Goal: Information Seeking & Learning: Learn about a topic

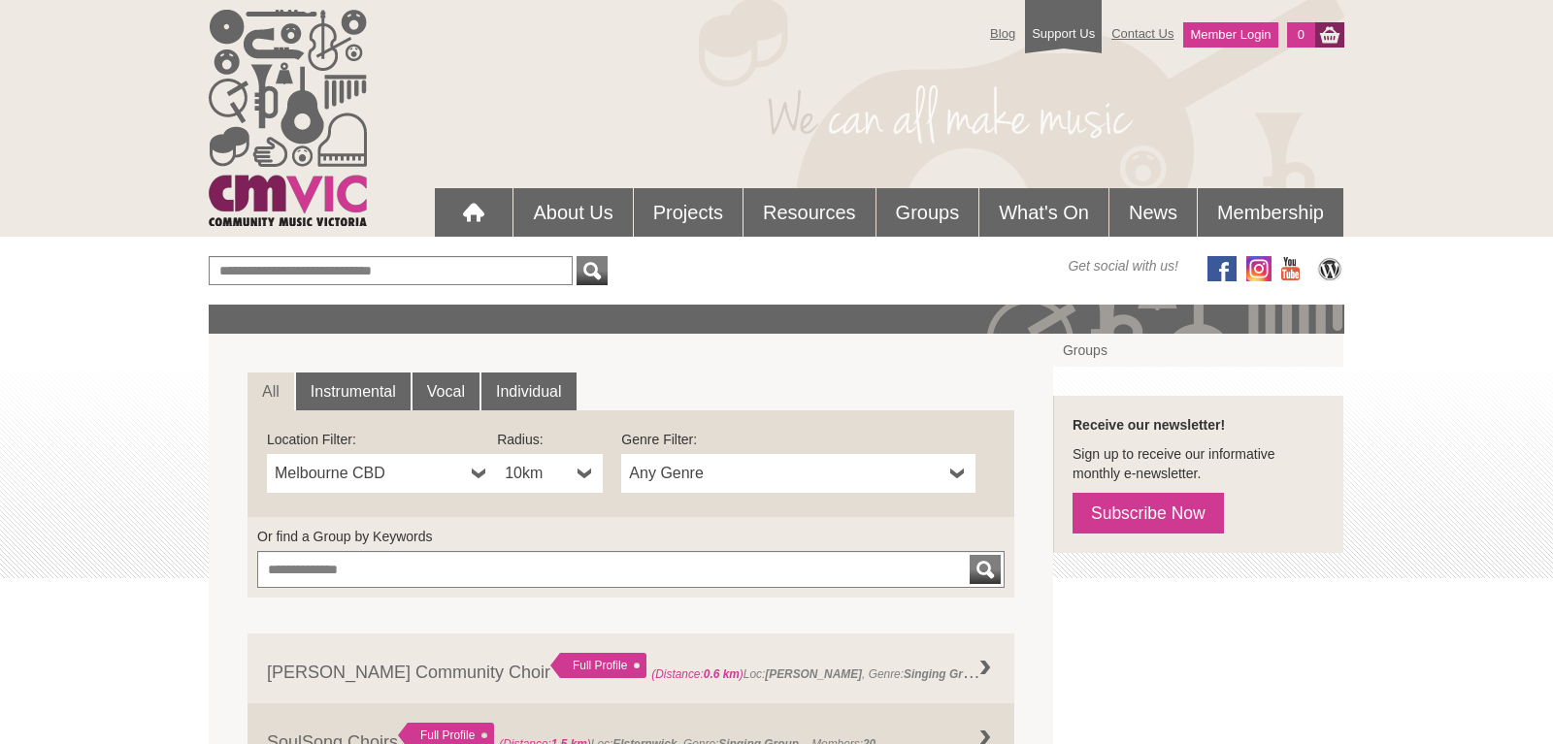
click at [585, 476] on b at bounding box center [585, 473] width 16 height 39
click at [531, 616] on li "50km" at bounding box center [552, 614] width 102 height 24
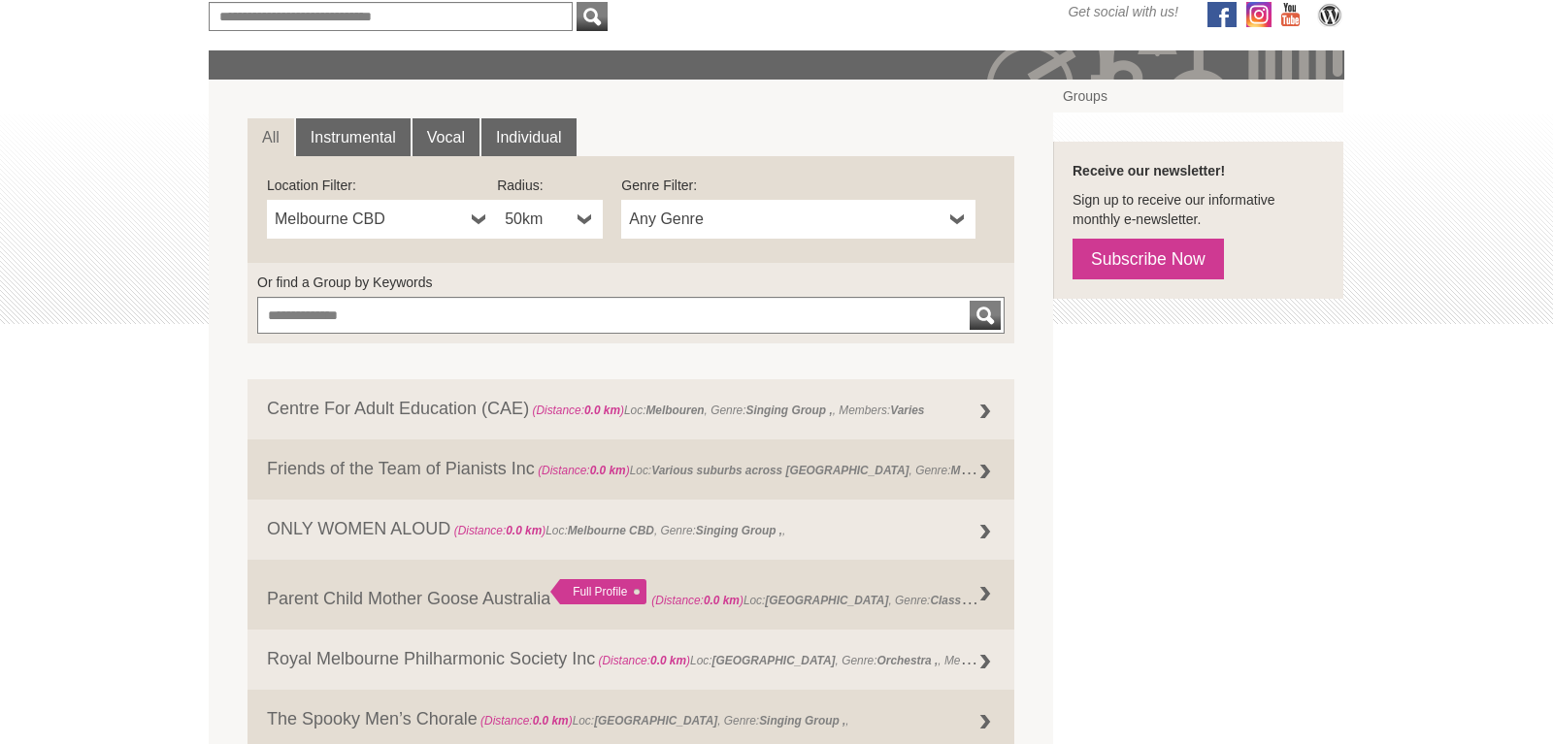
scroll to position [297, 0]
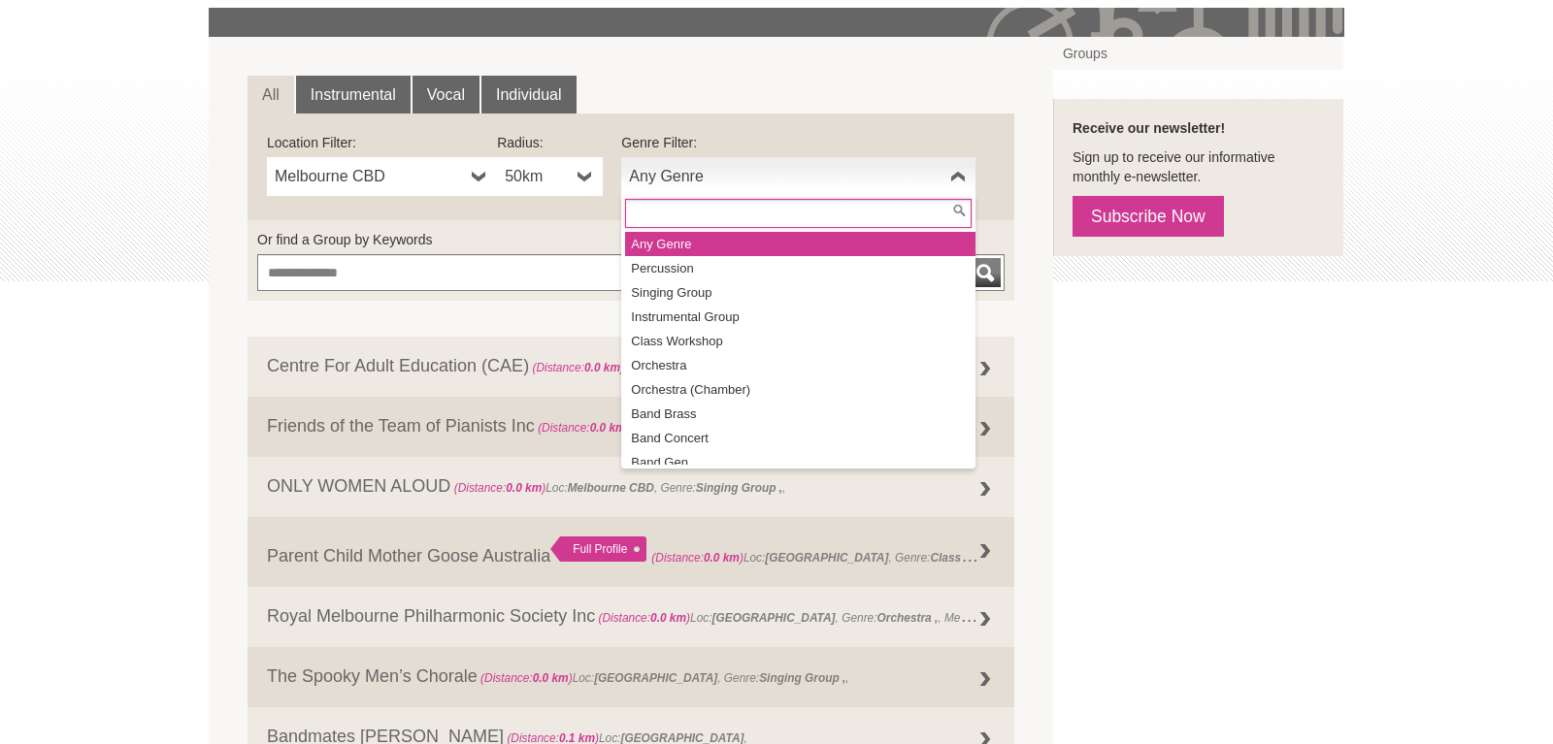
click at [967, 179] on link "Any Genre" at bounding box center [798, 176] width 354 height 39
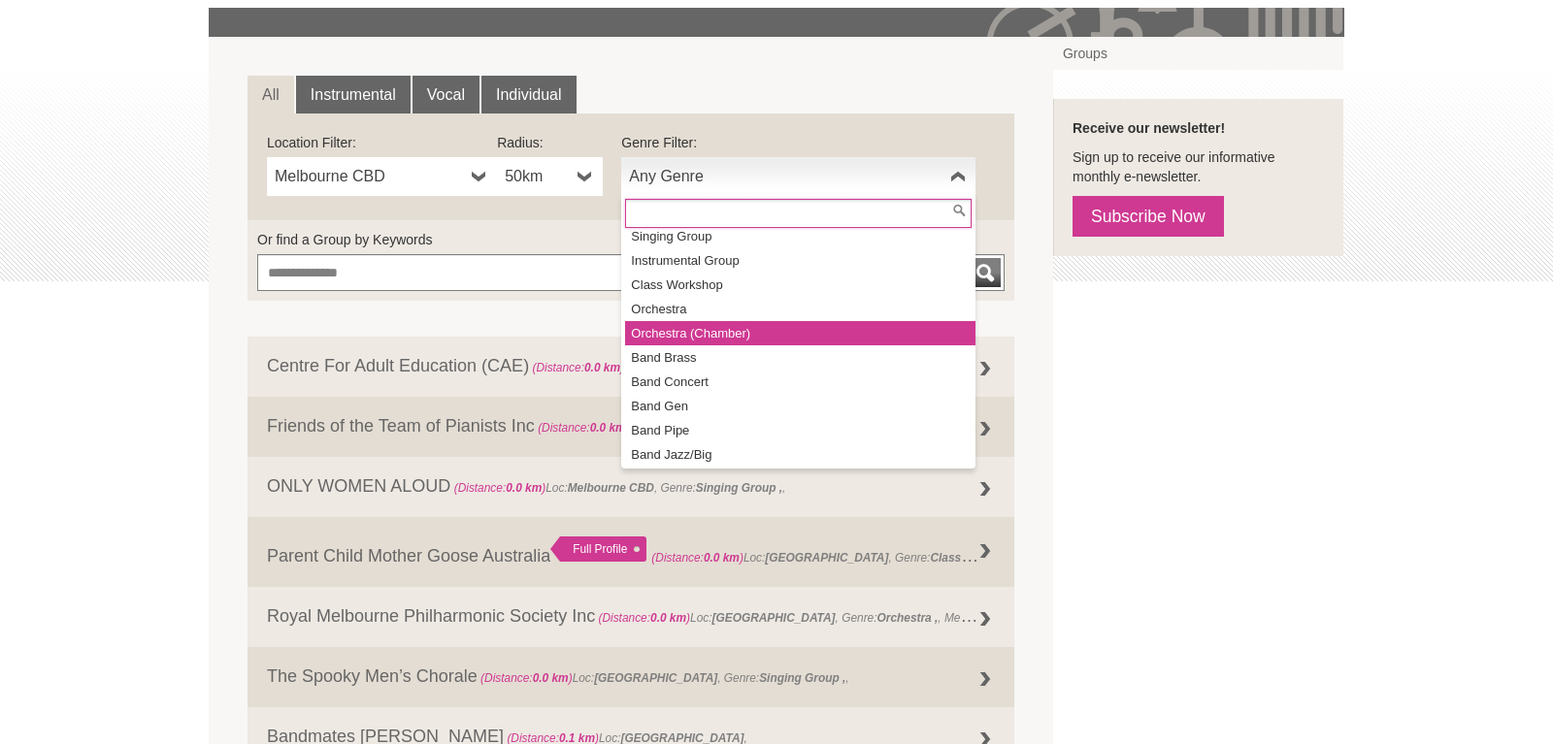
scroll to position [87, 0]
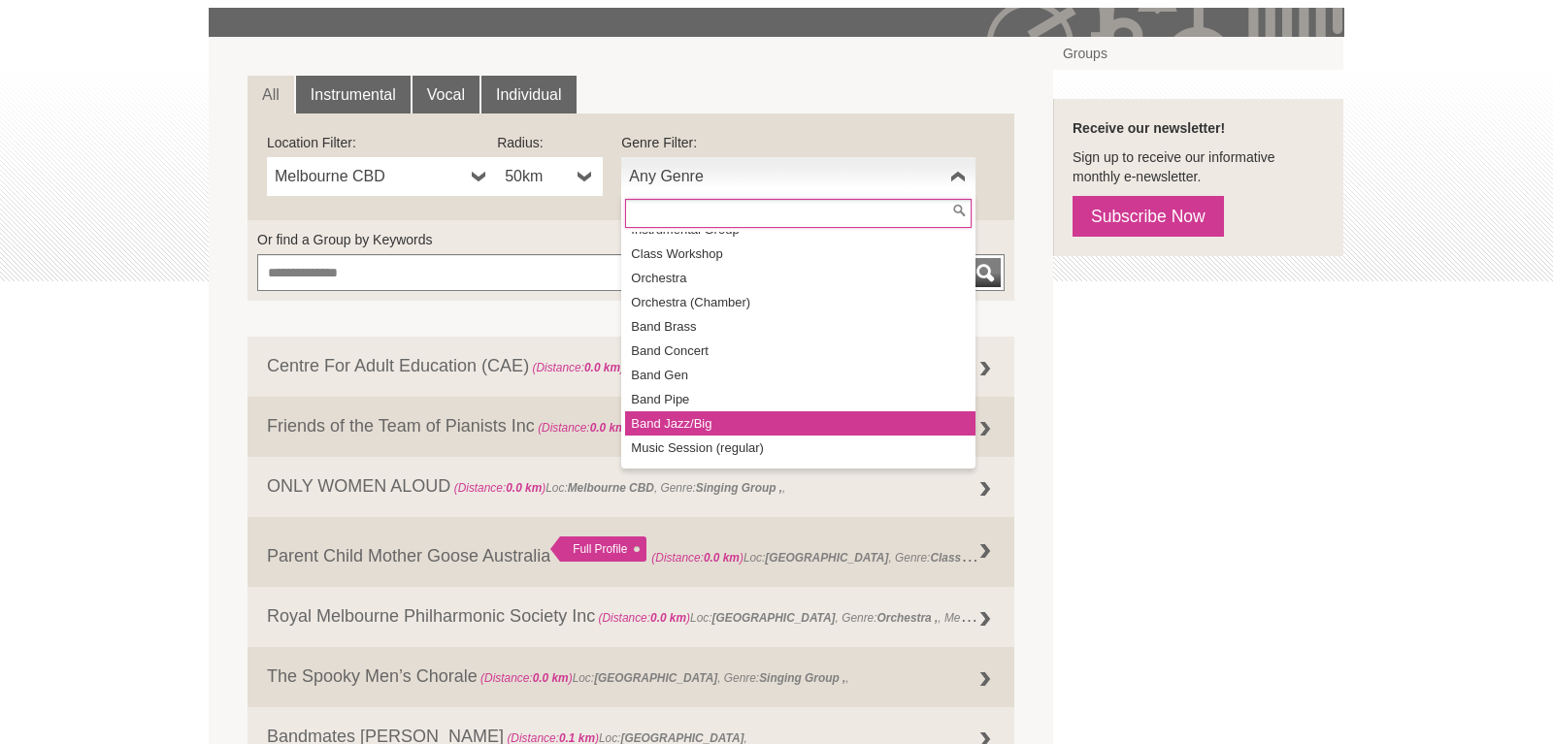
click at [707, 418] on li "Band Jazz/Big" at bounding box center [800, 423] width 350 height 24
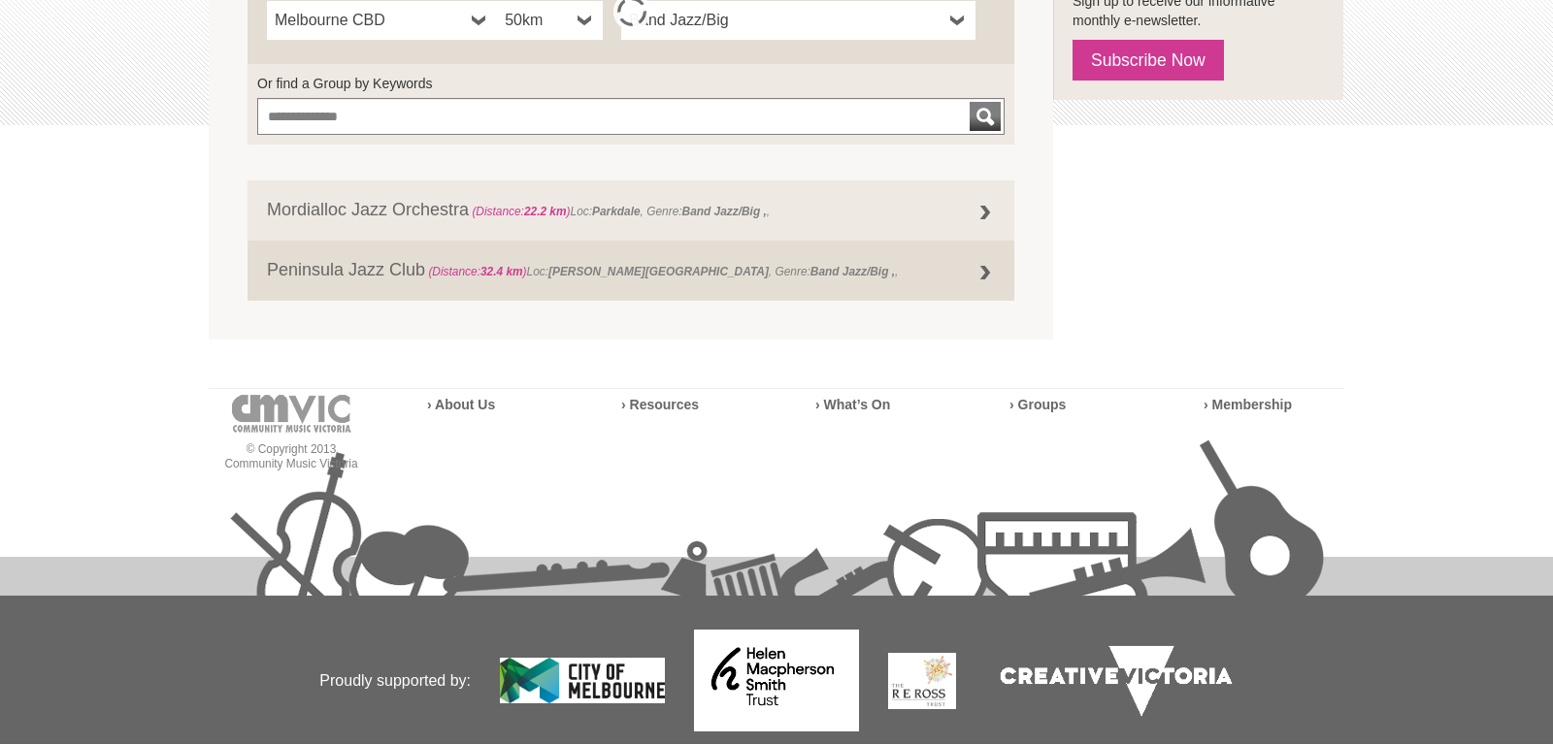
scroll to position [519, 0]
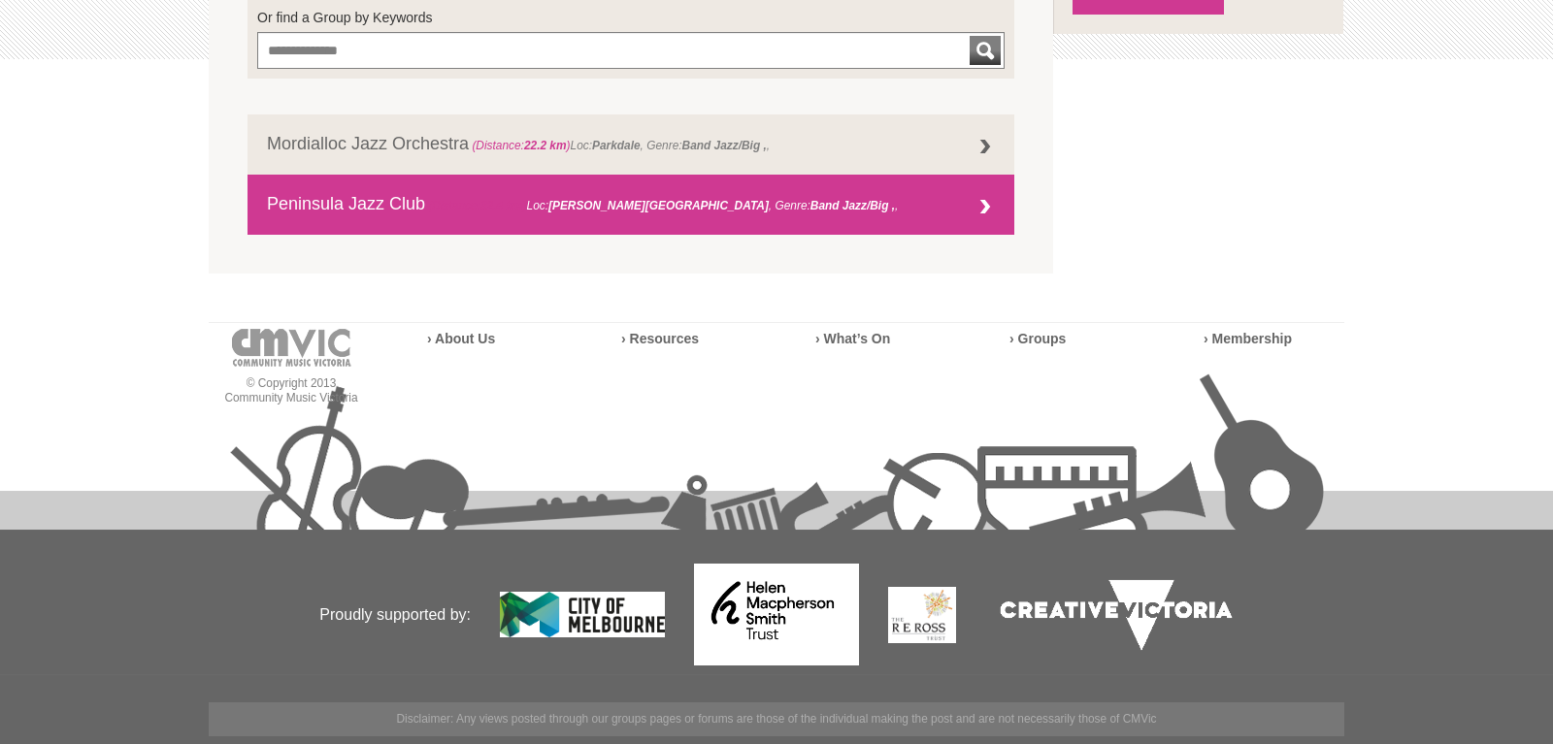
click at [980, 207] on div at bounding box center [984, 207] width 39 height 39
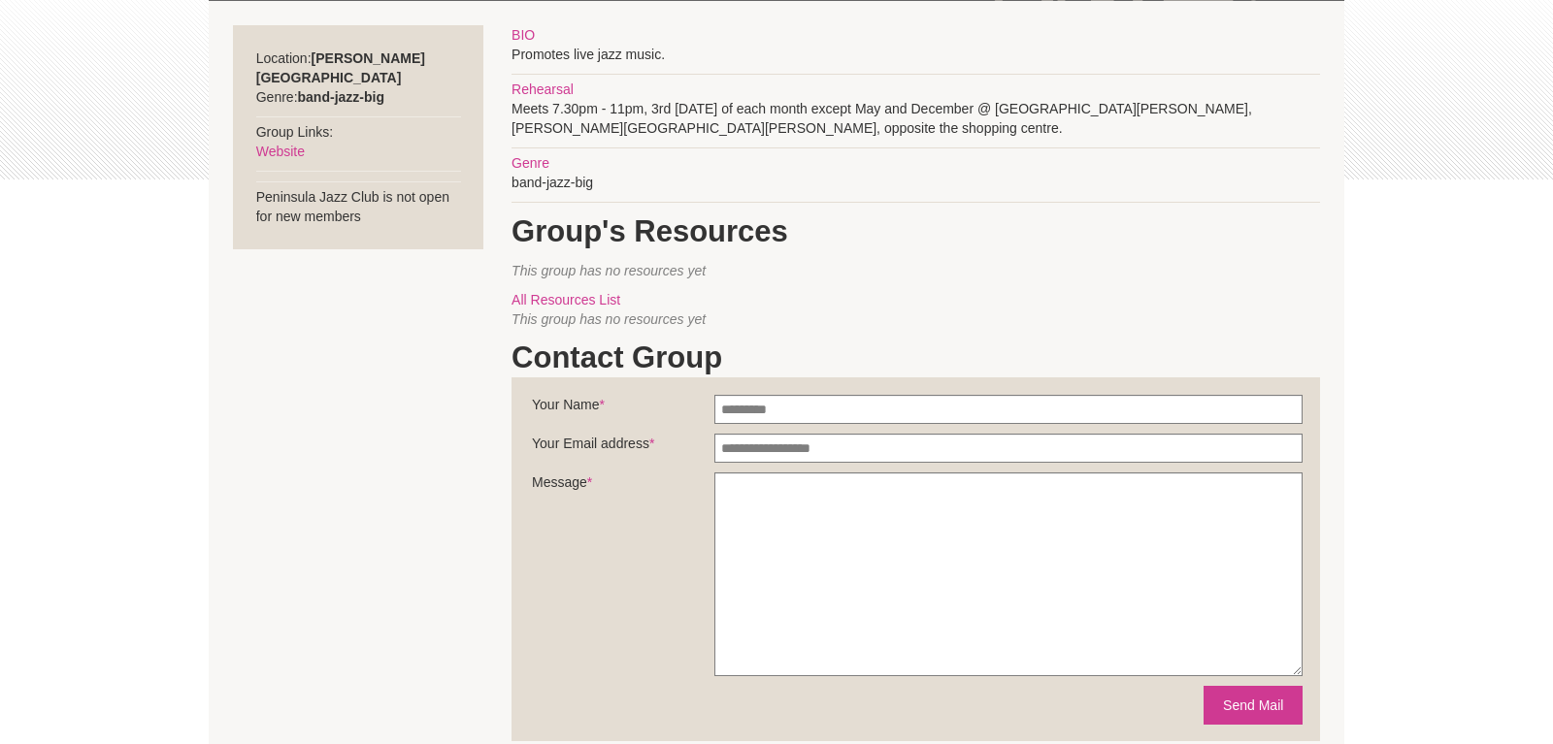
scroll to position [396, 0]
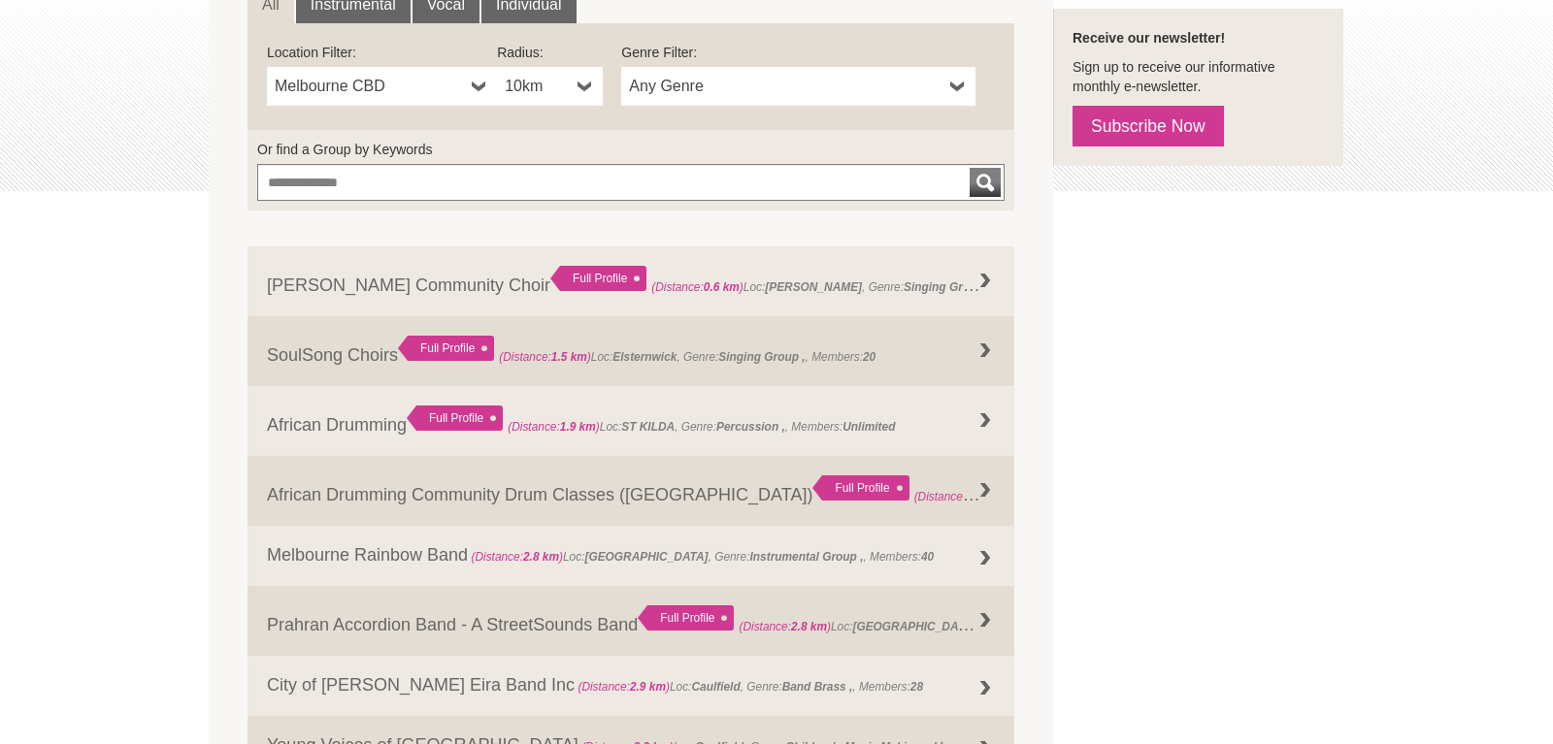
scroll to position [222, 0]
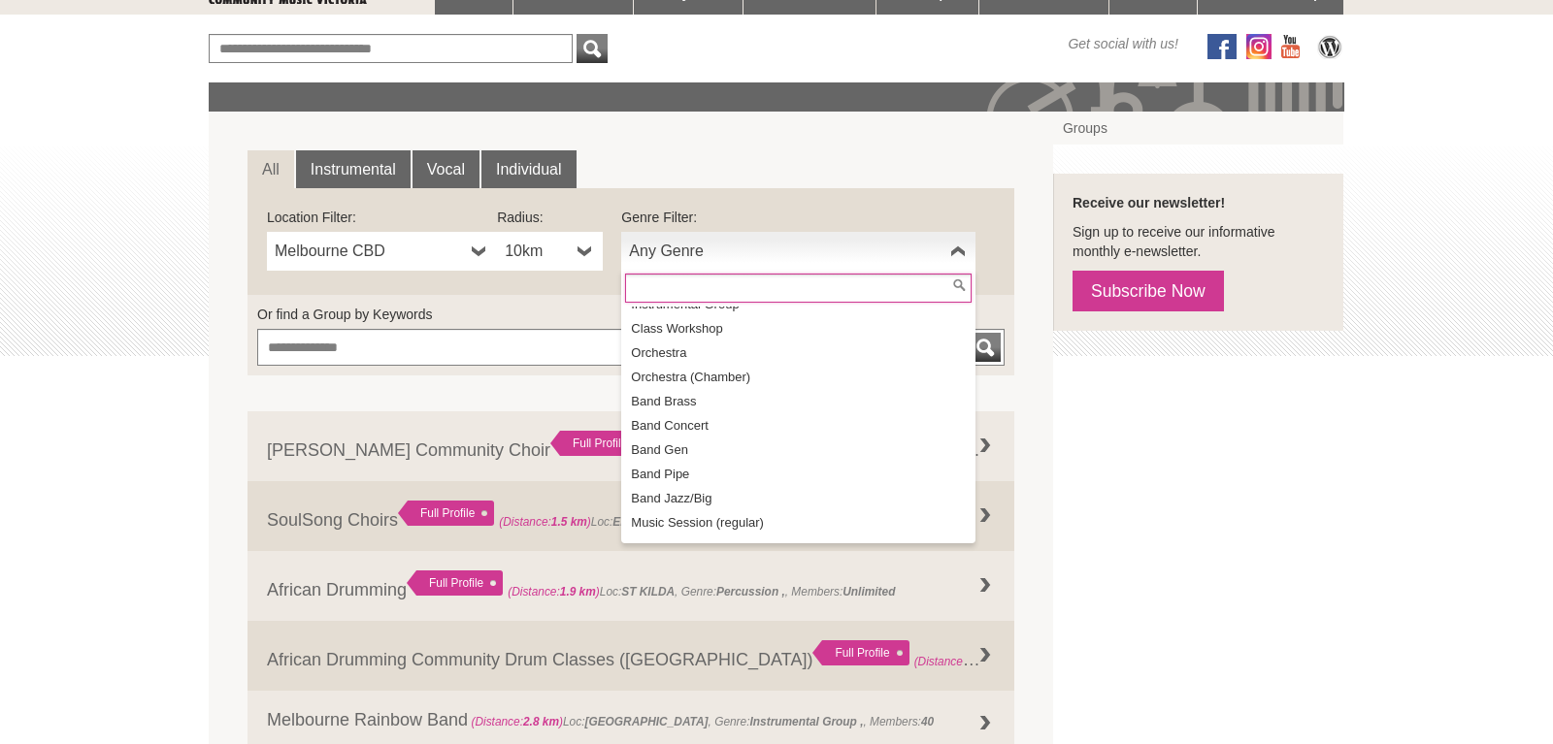
click at [957, 252] on b at bounding box center [958, 251] width 16 height 39
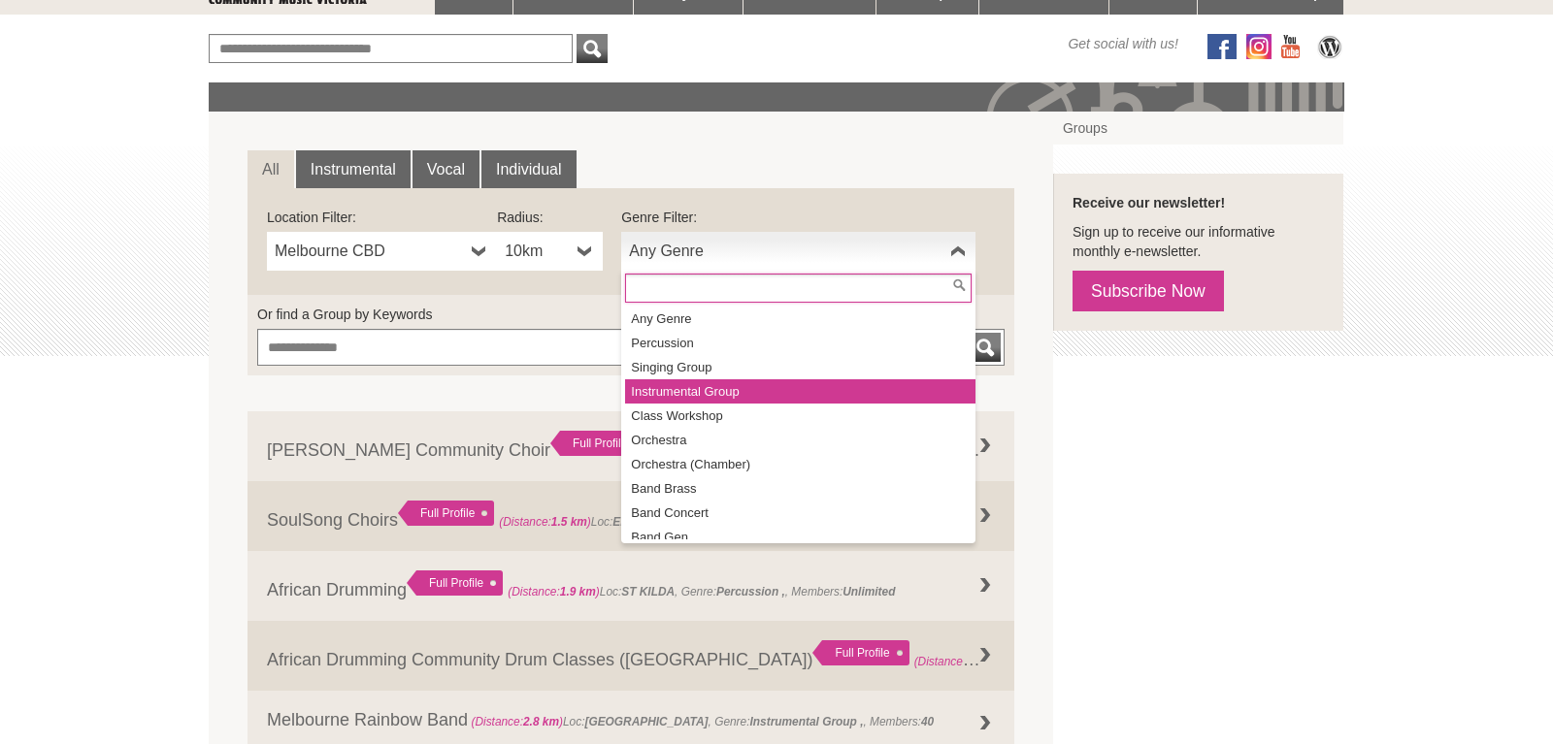
click at [718, 393] on li "Instrumental Group" at bounding box center [800, 391] width 350 height 24
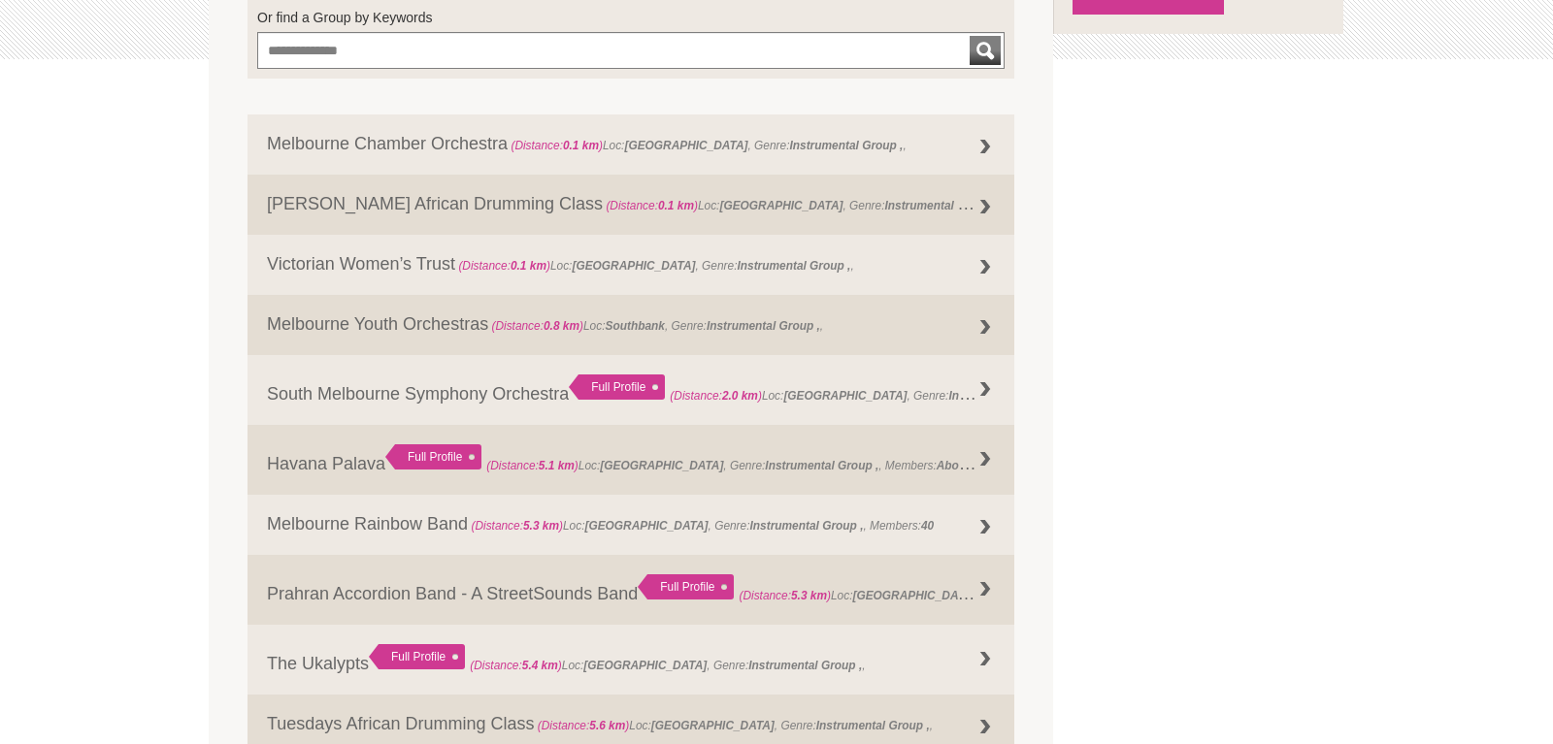
scroll to position [297, 0]
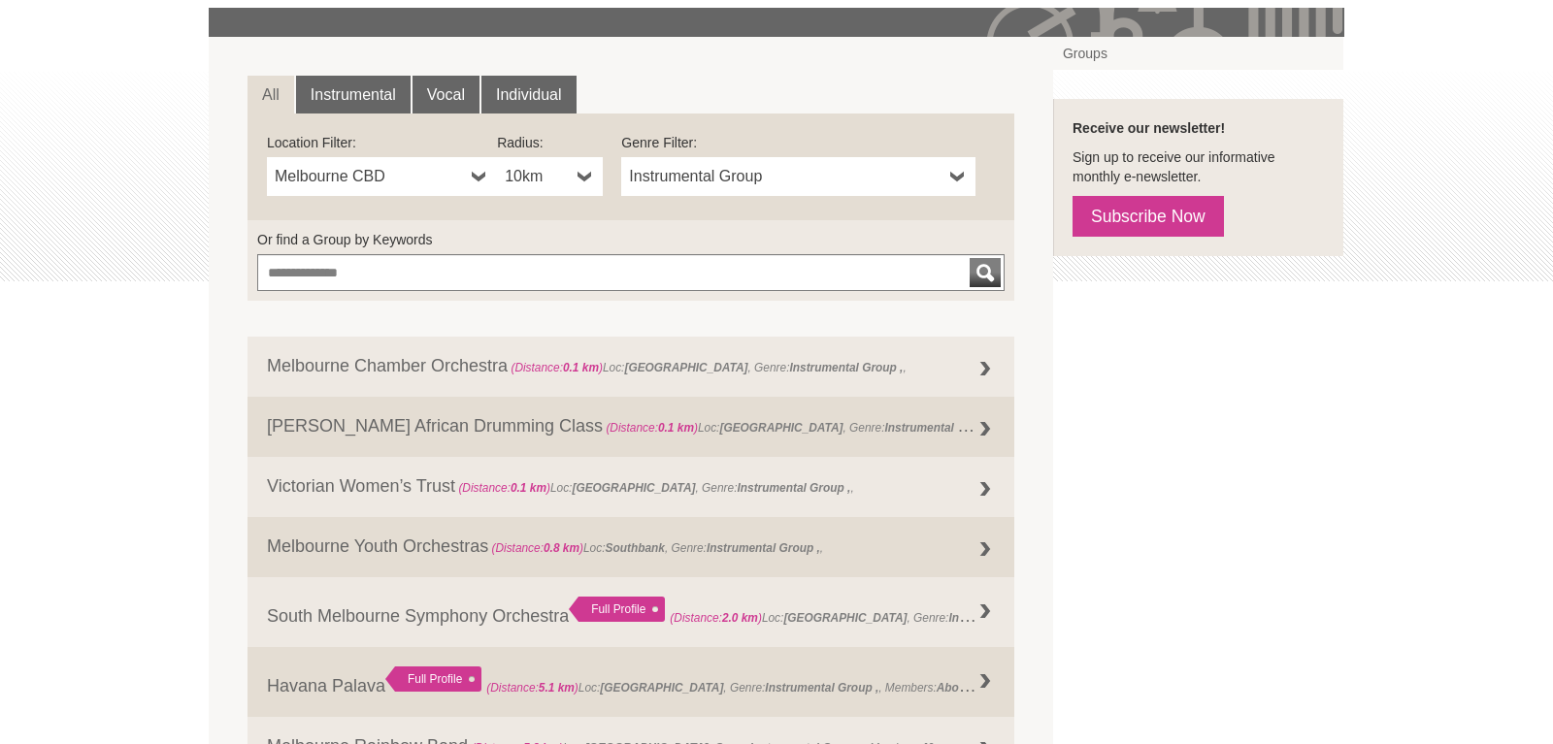
click at [959, 180] on b at bounding box center [958, 176] width 16 height 39
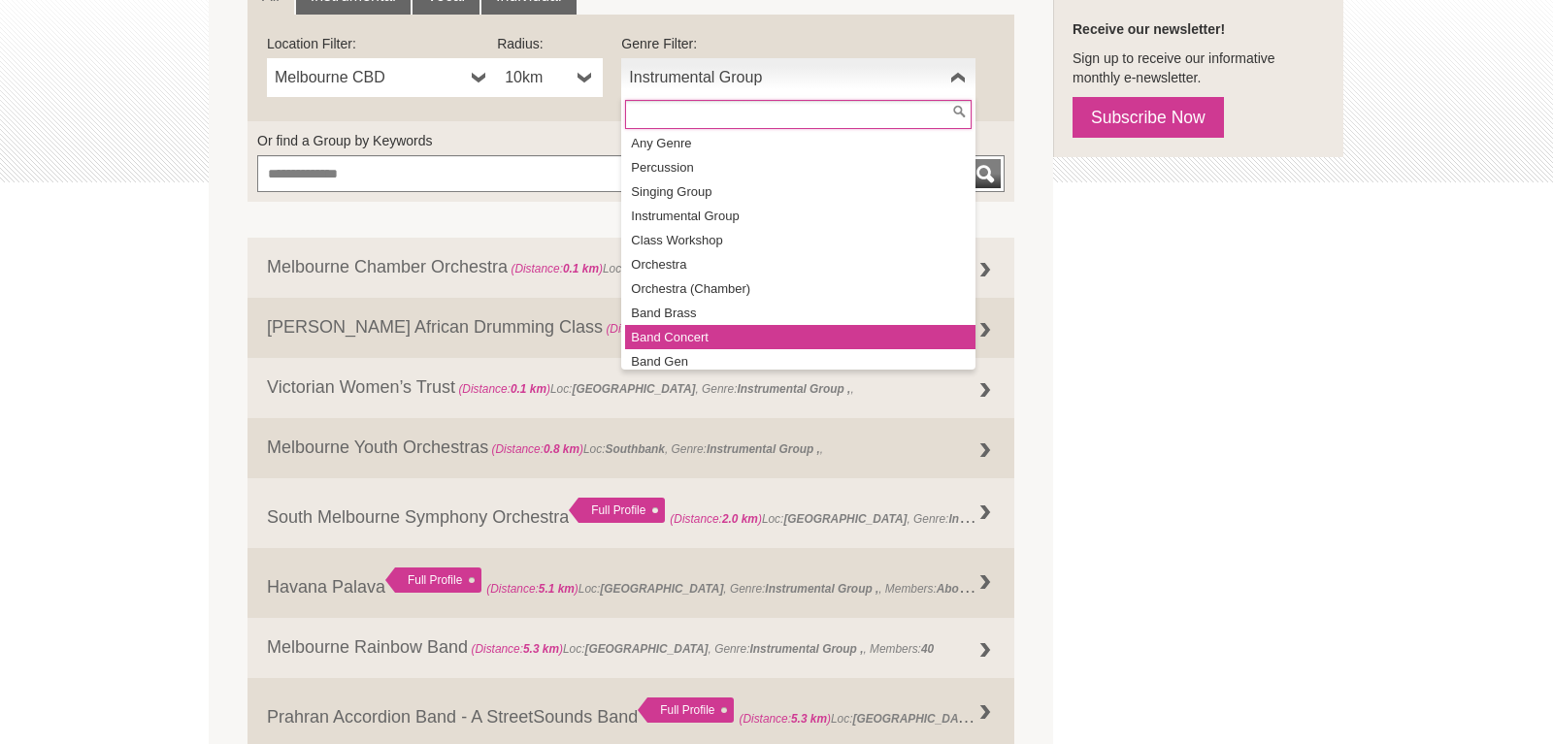
scroll to position [0, 0]
click at [737, 338] on li "Band Concert" at bounding box center [800, 339] width 350 height 24
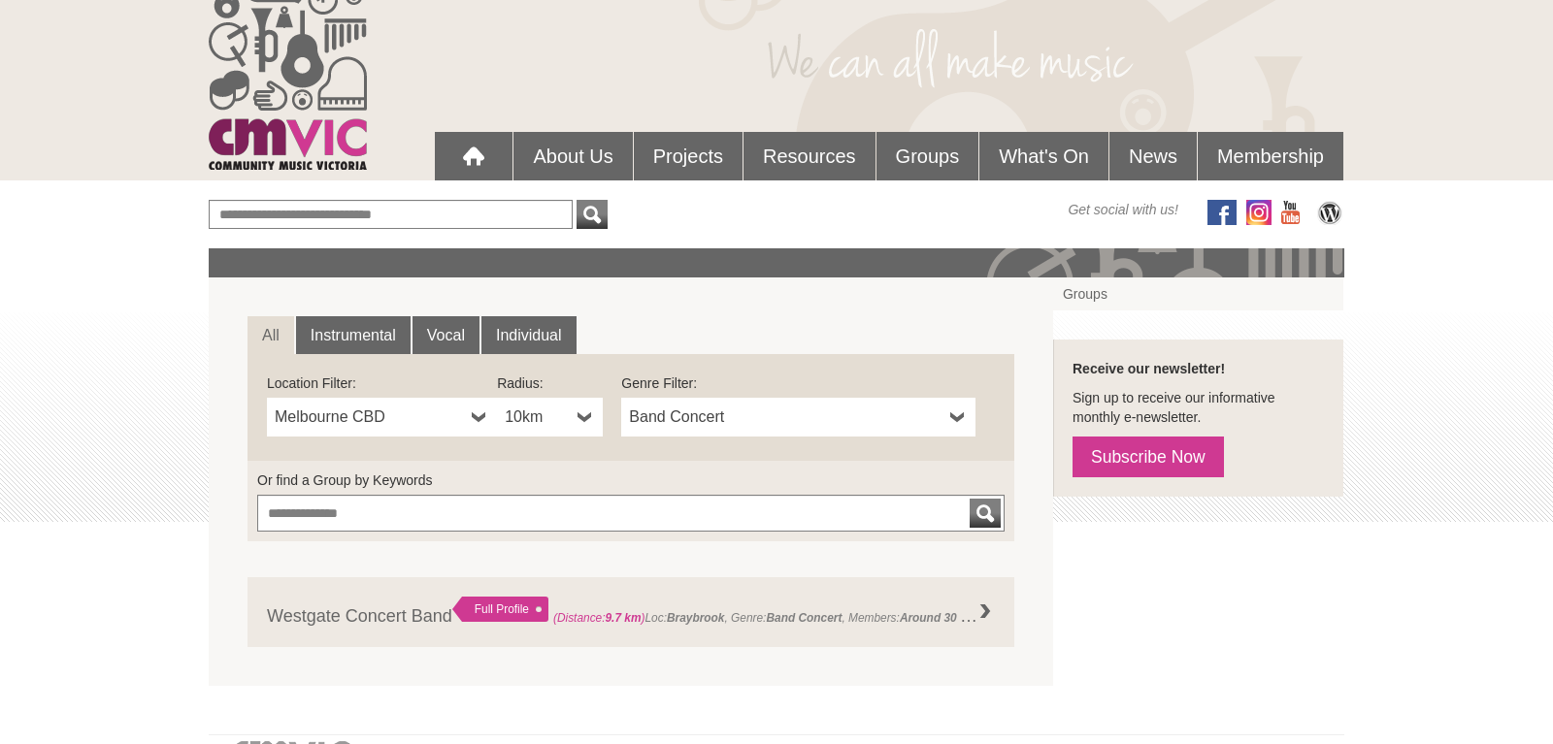
scroll to position [99, 0]
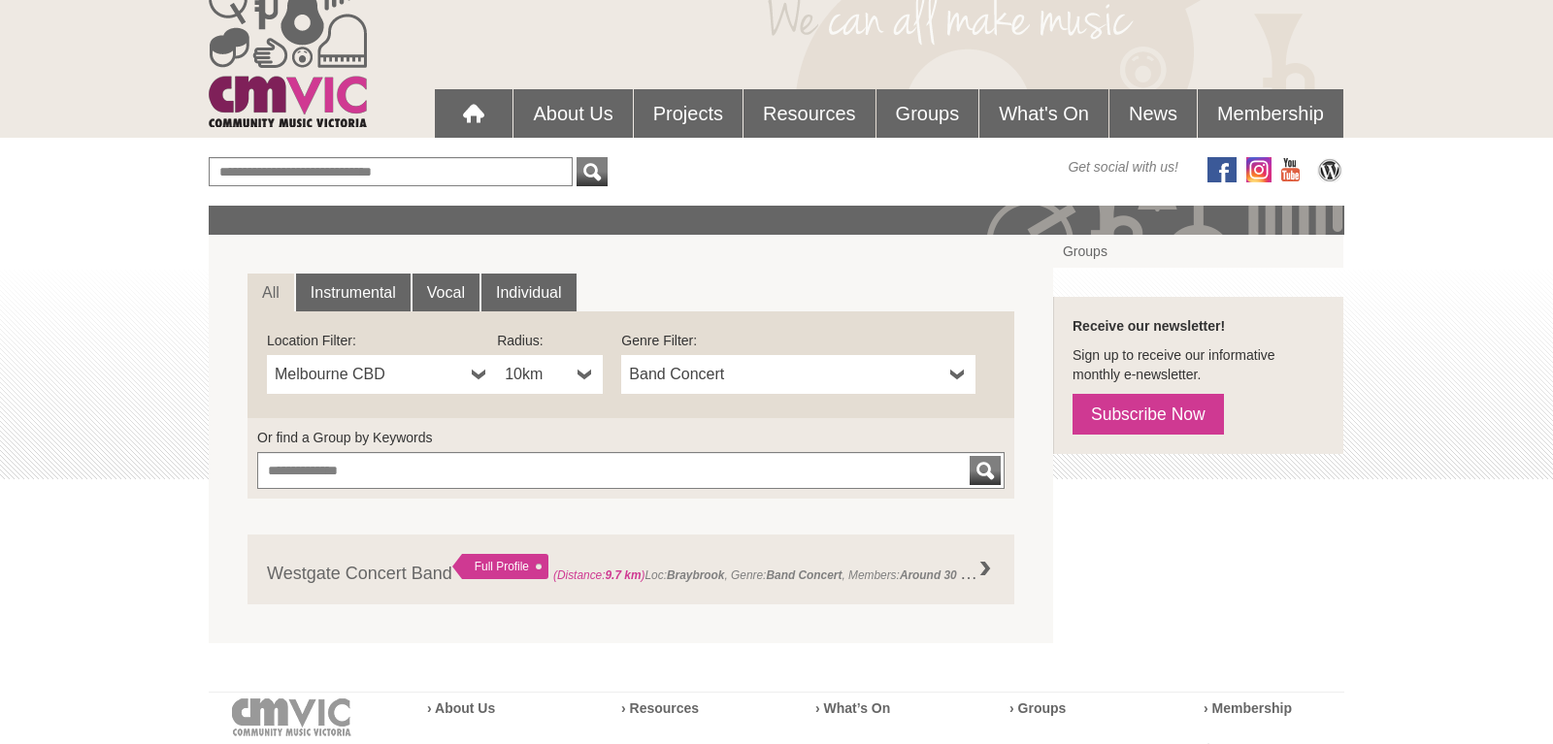
click at [587, 374] on b at bounding box center [585, 374] width 16 height 39
click at [543, 533] on li "100km" at bounding box center [552, 539] width 102 height 24
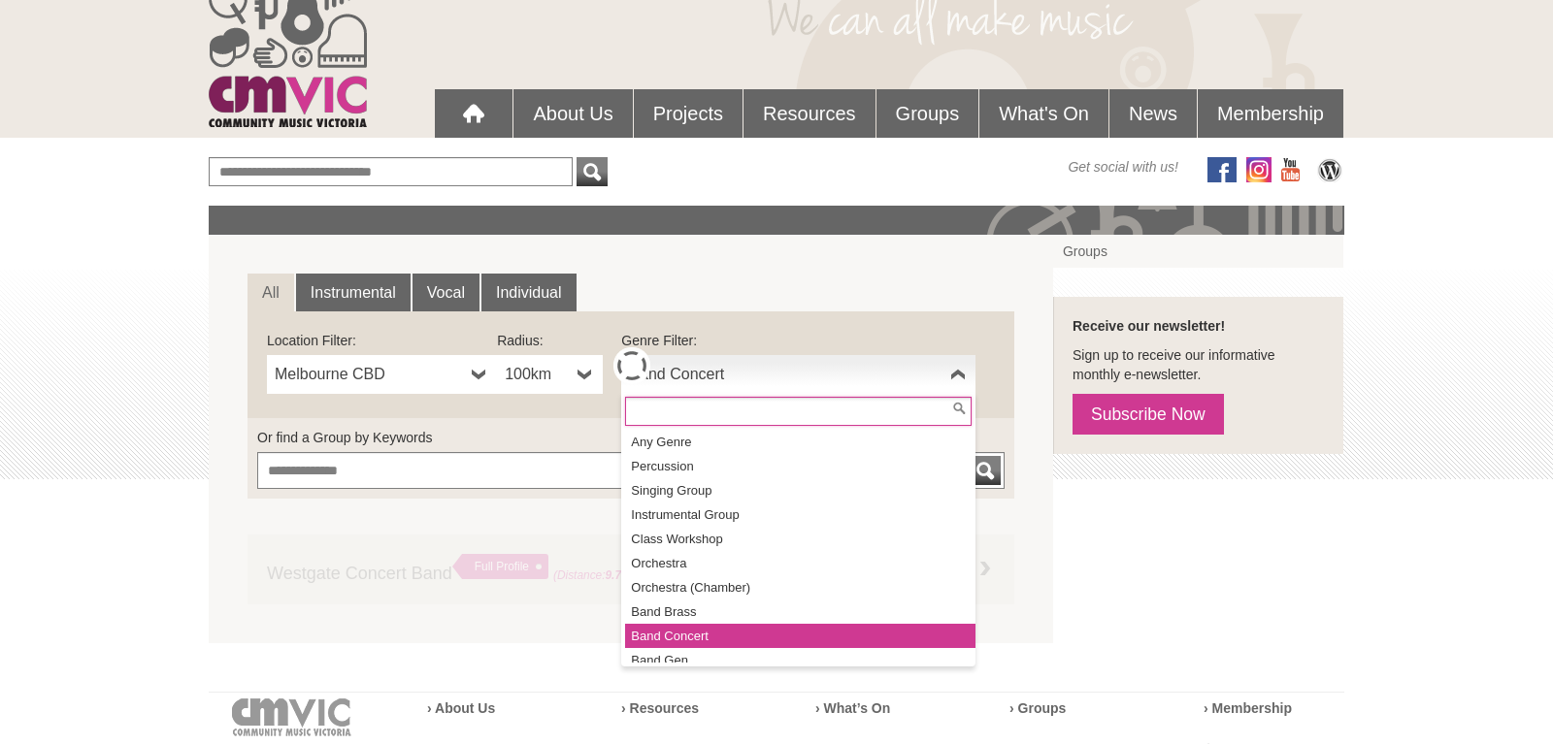
click at [959, 375] on b at bounding box center [958, 374] width 16 height 39
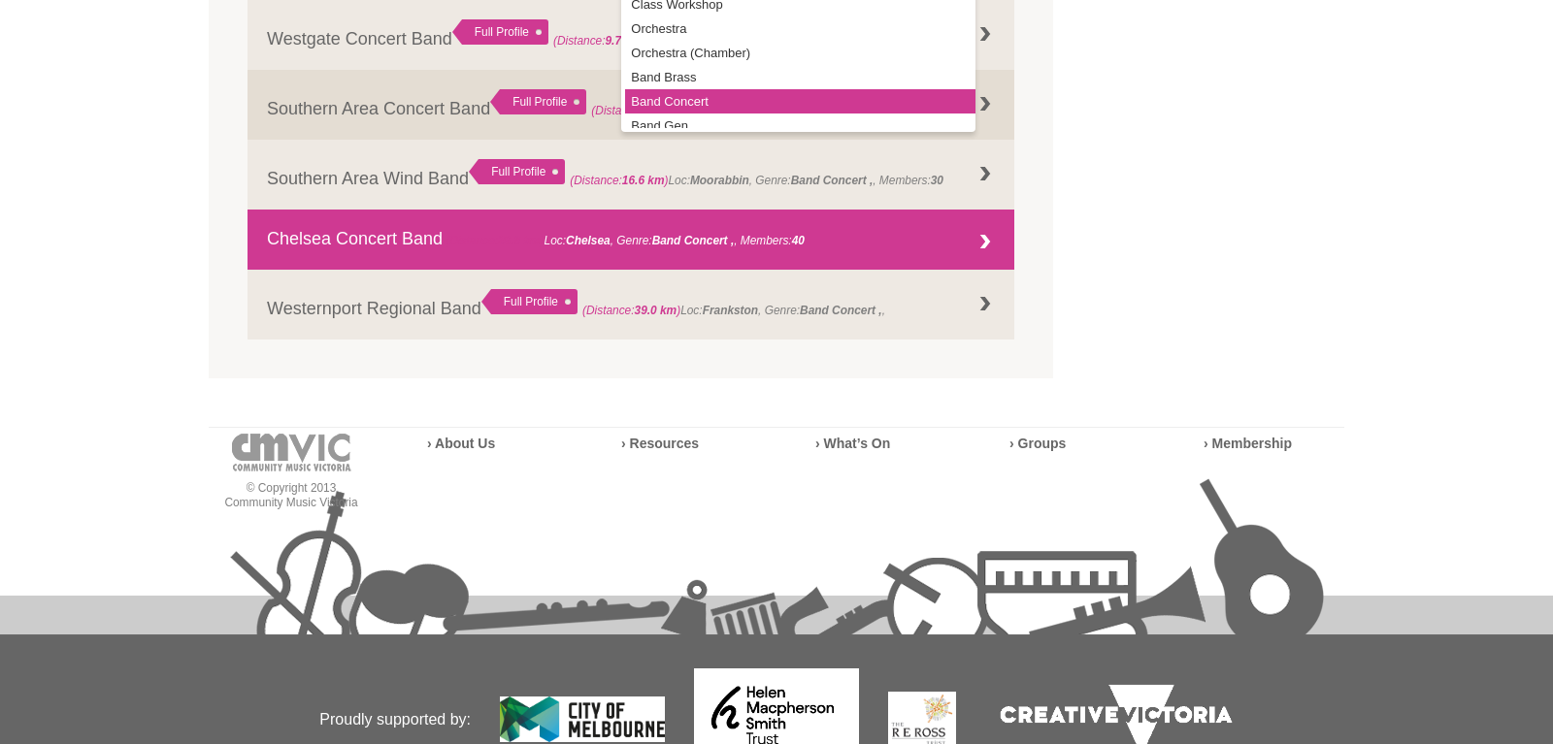
scroll to position [238, 0]
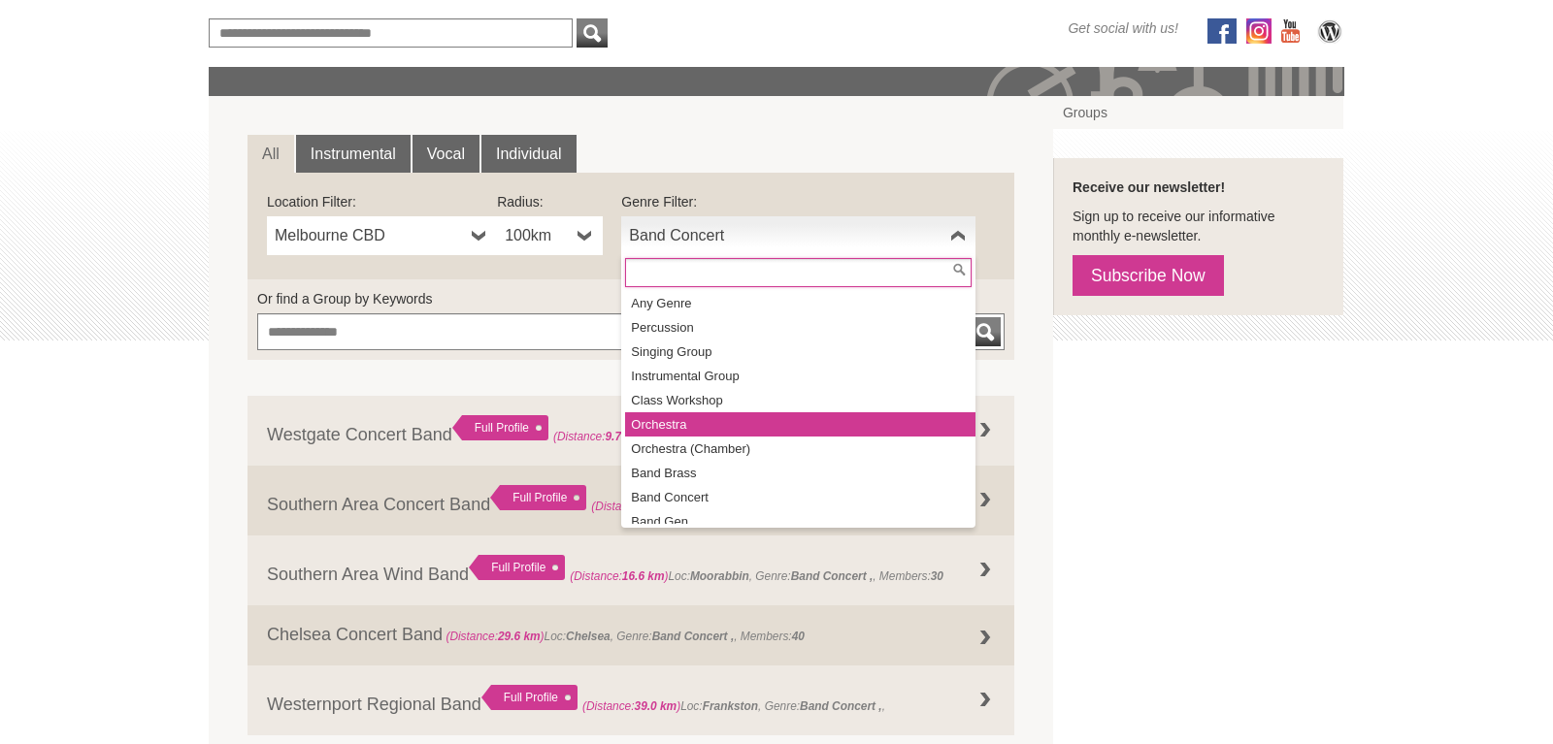
click at [670, 423] on li "Orchestra" at bounding box center [800, 424] width 350 height 24
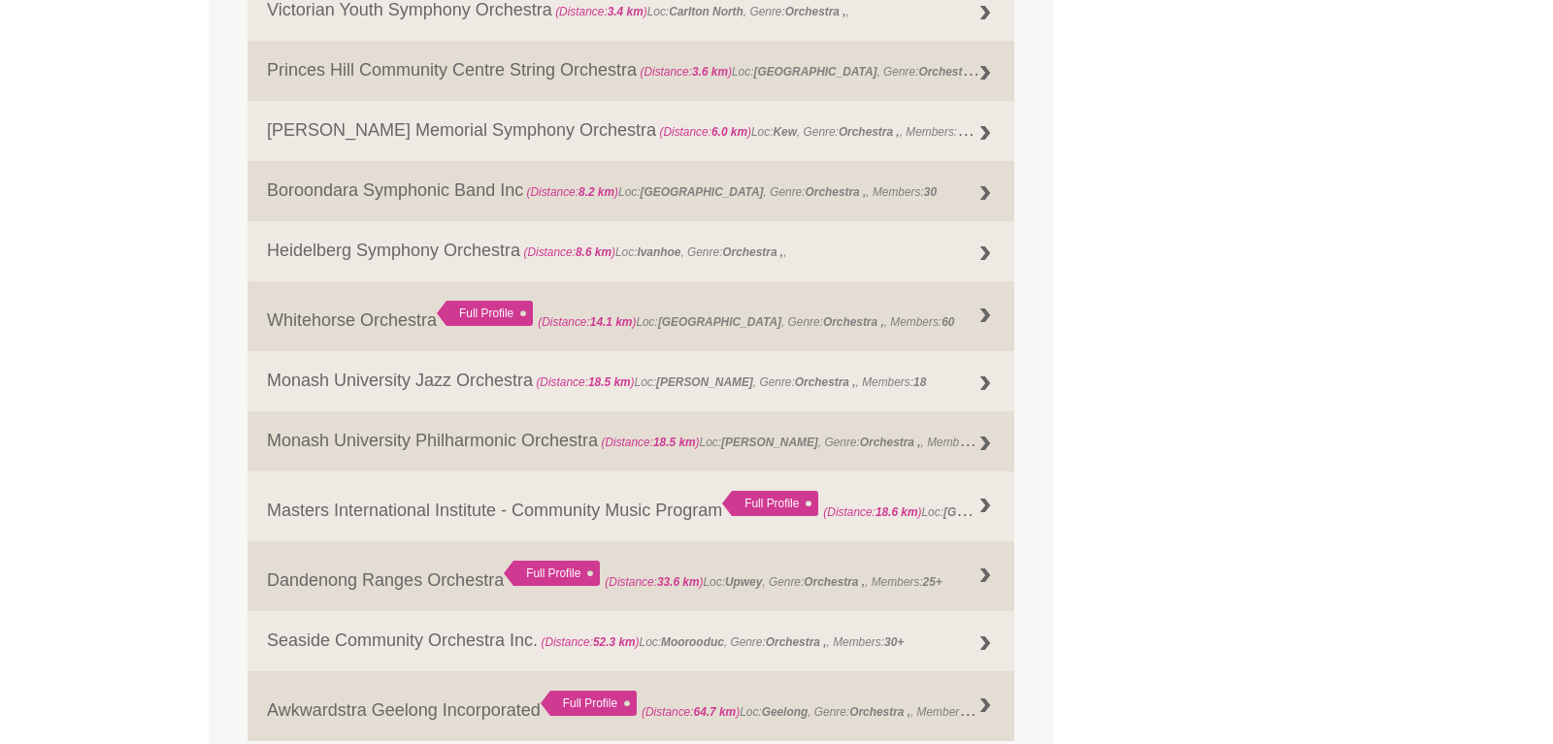
scroll to position [1030, 0]
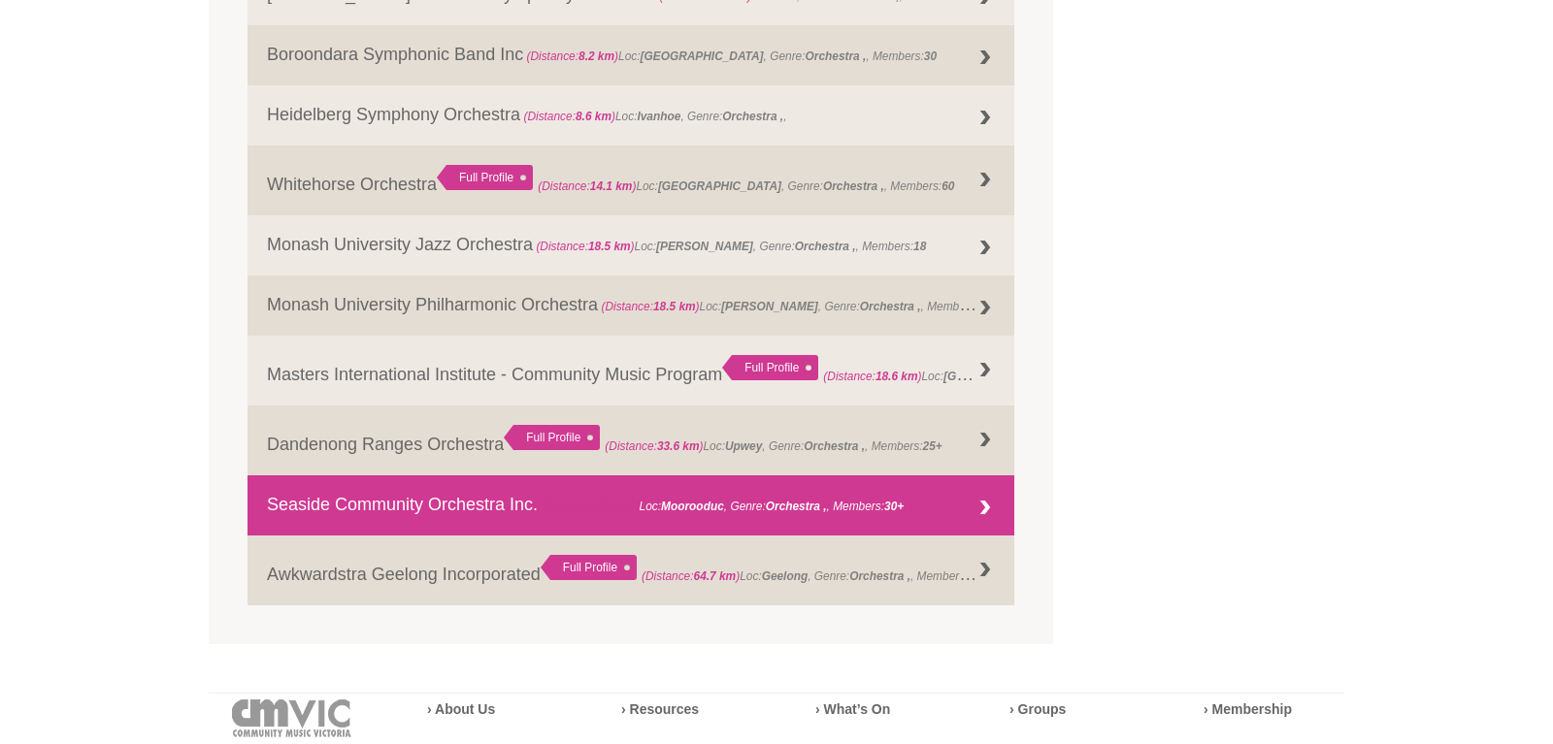
click at [433, 502] on link "Seaside Community Orchestra Inc. (Distance: 52.3 km ) Loc: Moorooduc , Genre: O…" at bounding box center [630, 505] width 767 height 60
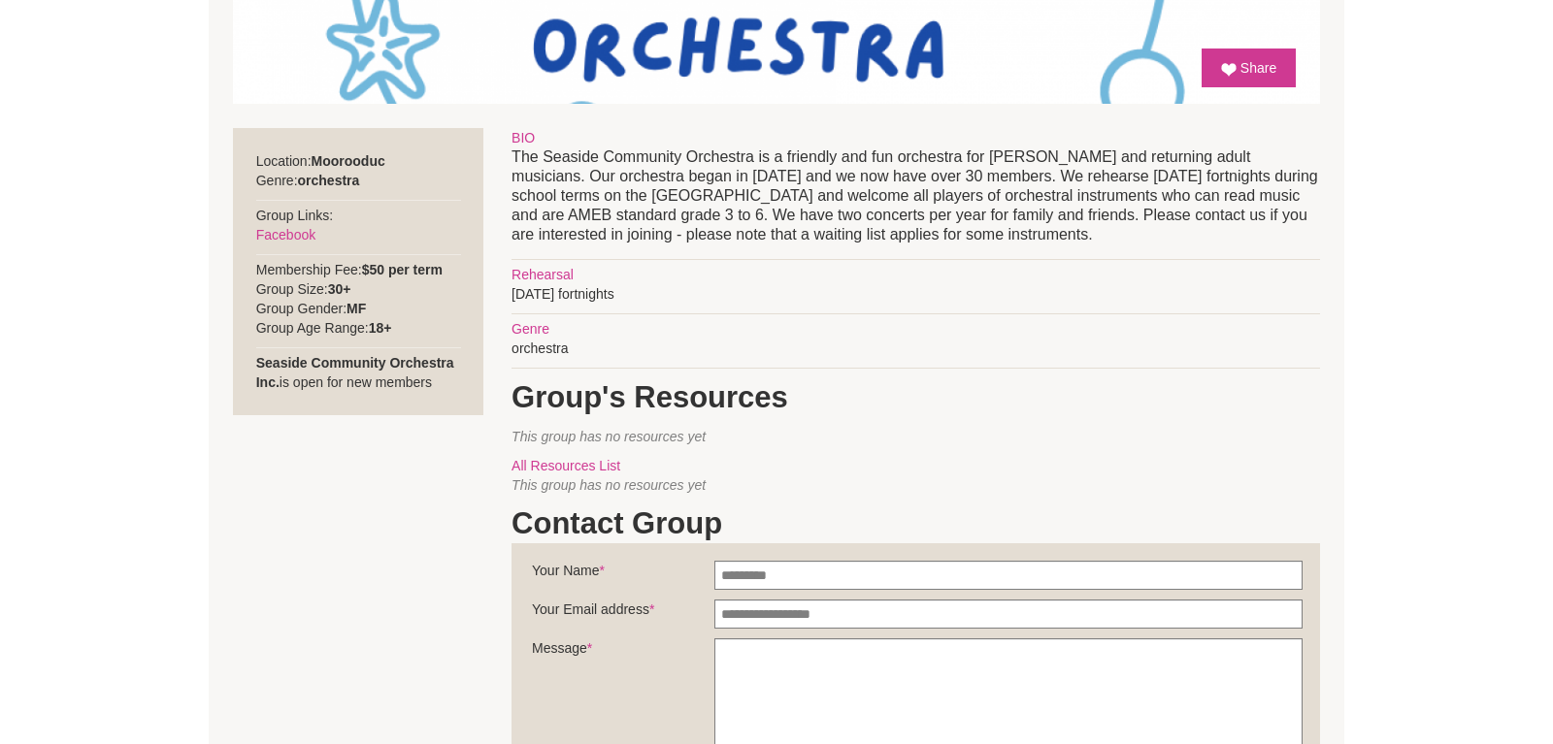
scroll to position [693, 0]
